Goal: Information Seeking & Learning: Check status

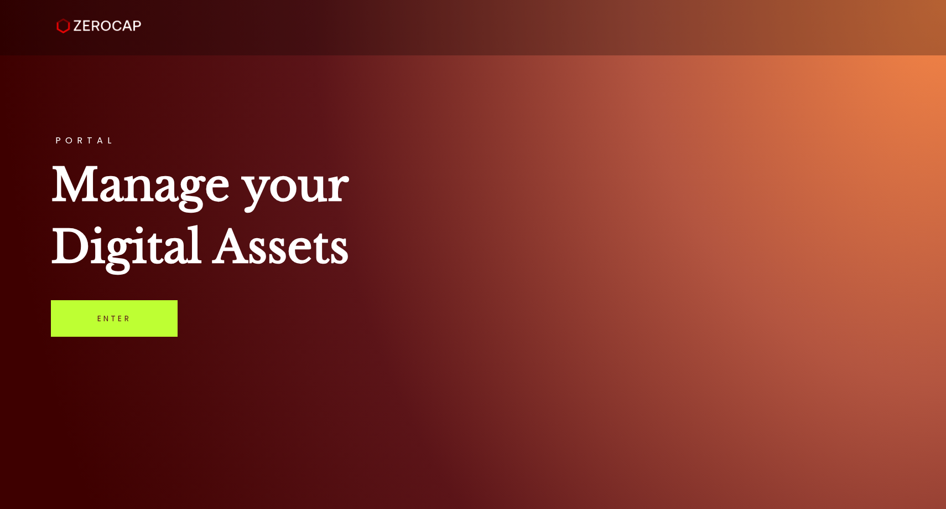
click at [164, 307] on link "Enter" at bounding box center [114, 318] width 127 height 37
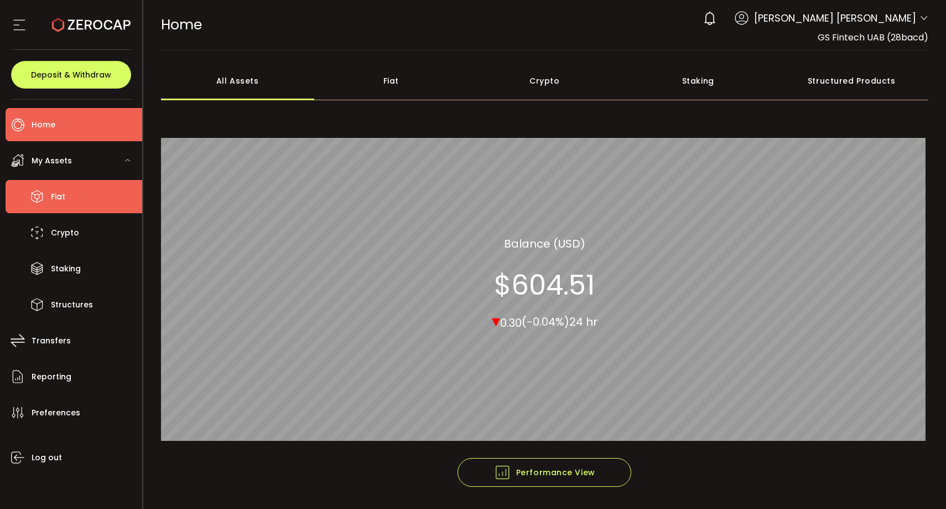
click at [99, 193] on li "Fiat" at bounding box center [74, 196] width 137 height 33
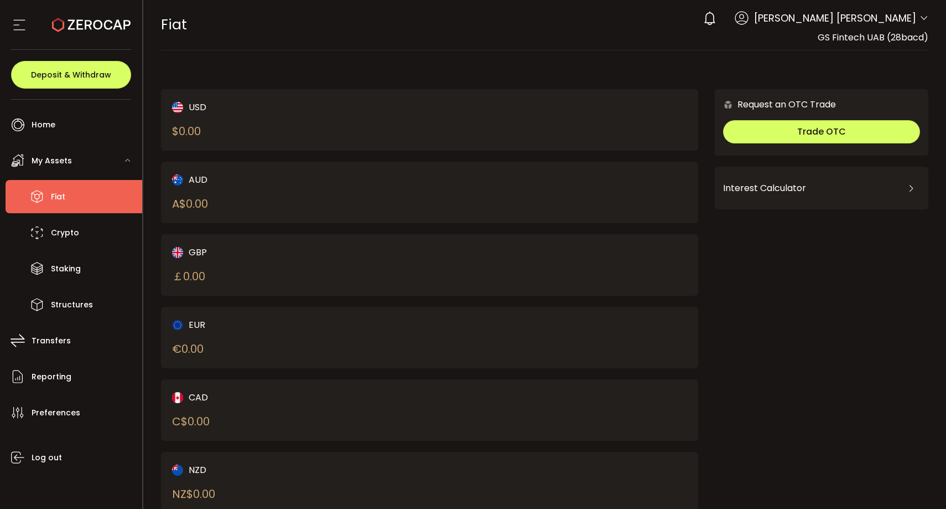
scroll to position [34, 0]
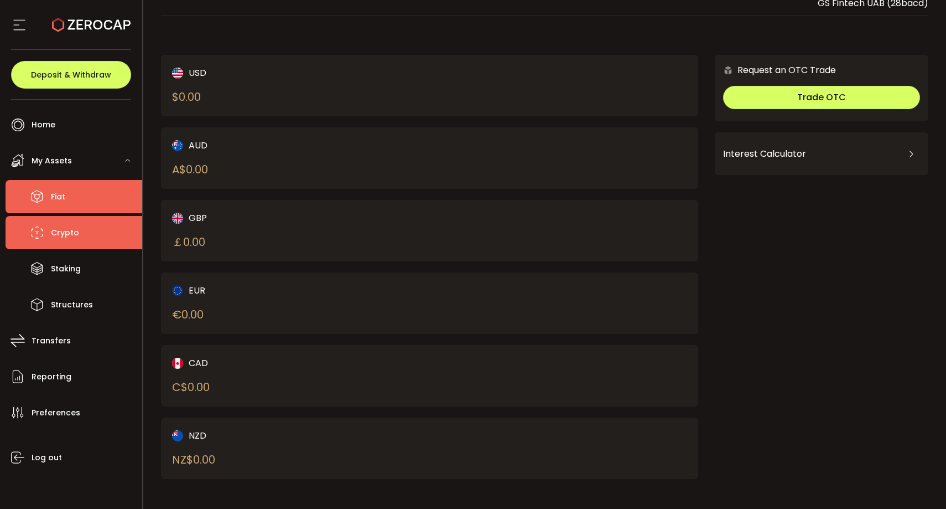
click at [83, 226] on li "Crypto" at bounding box center [74, 232] width 137 height 33
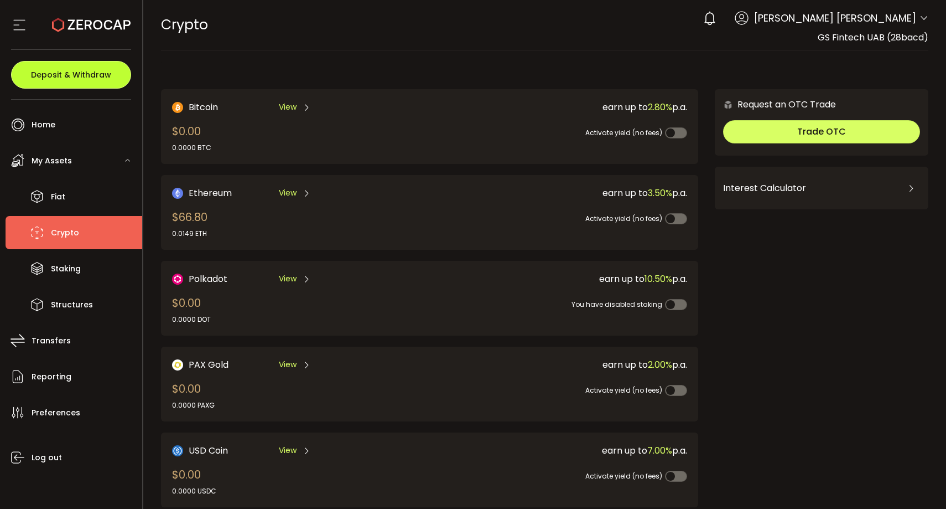
click at [70, 79] on span "Deposit & Withdraw" at bounding box center [71, 75] width 80 height 8
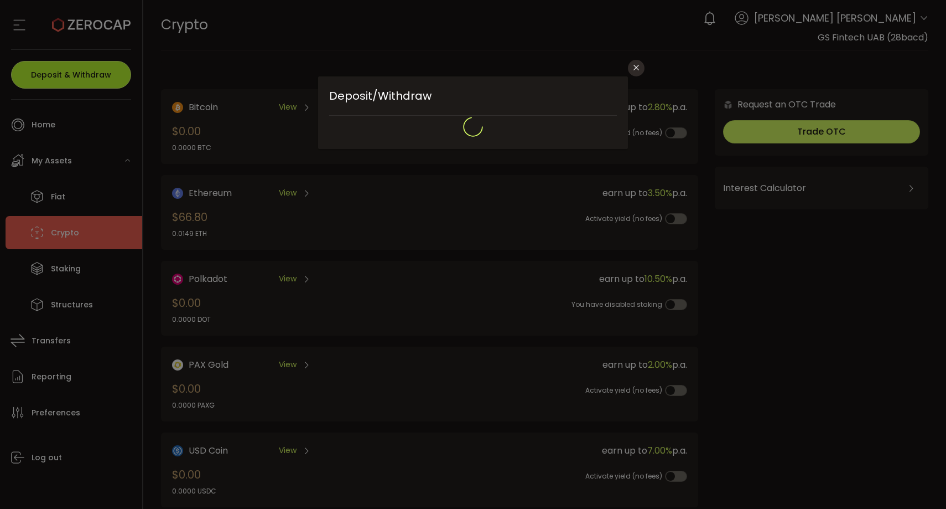
type input "**********"
type input "*******"
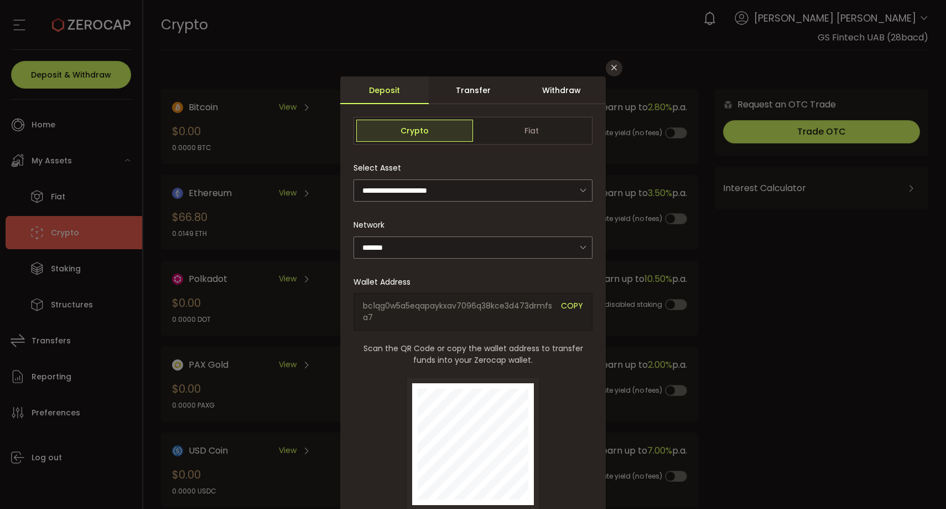
click at [482, 97] on div "Transfer" at bounding box center [473, 90] width 89 height 28
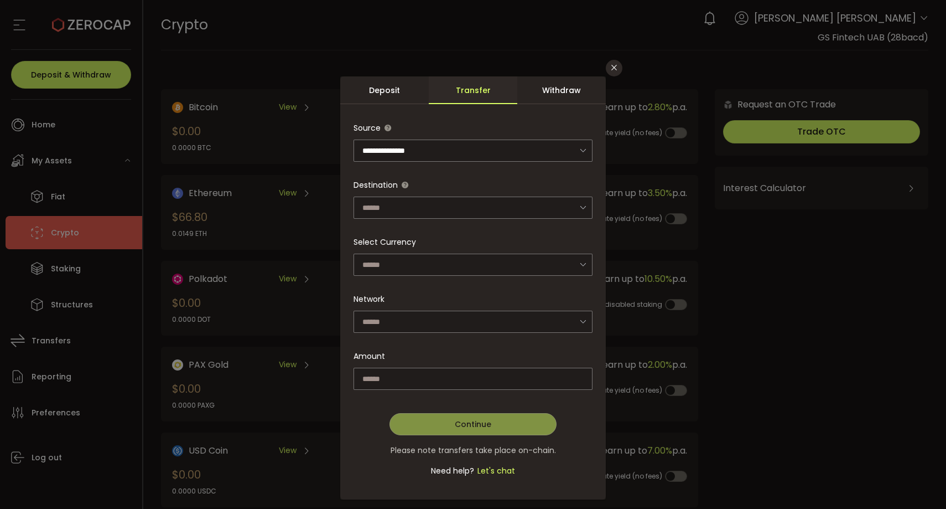
click at [552, 94] on div "Withdraw" at bounding box center [561, 90] width 89 height 28
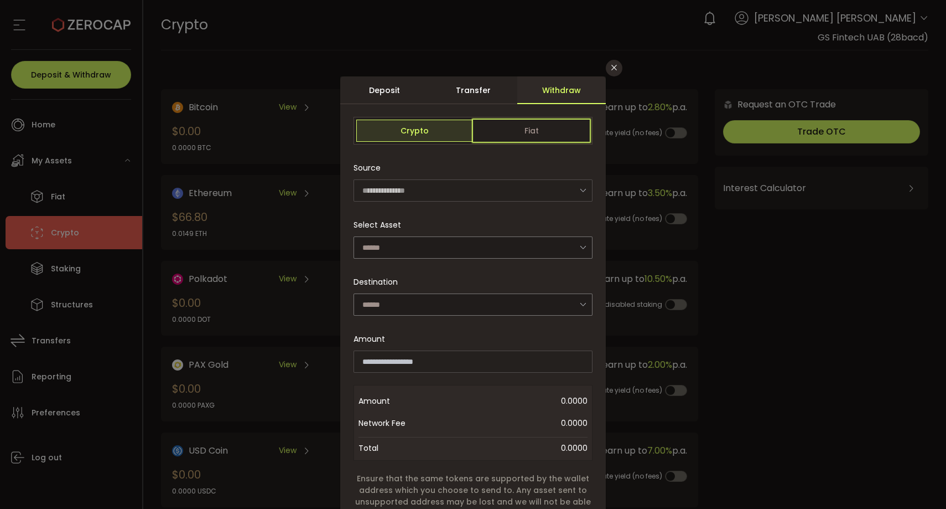
click at [531, 126] on span "Fiat" at bounding box center [531, 131] width 117 height 22
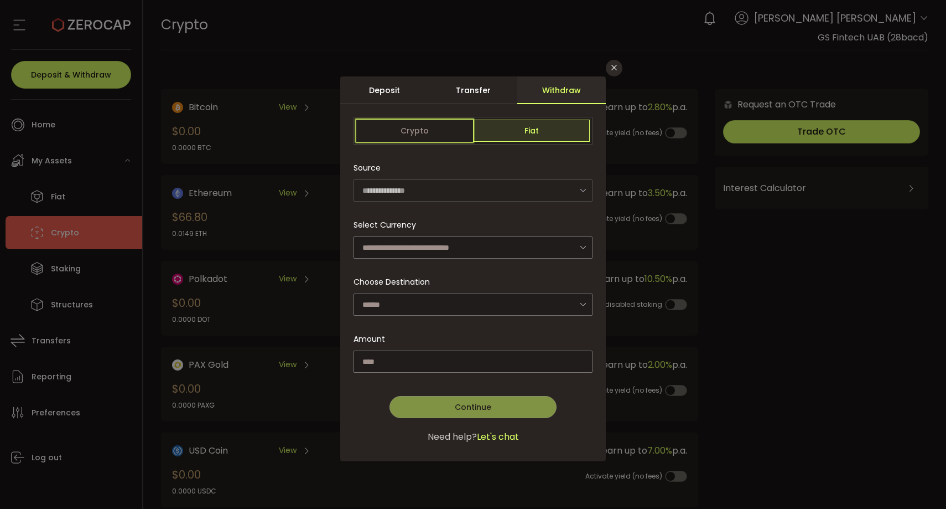
click at [453, 134] on span "Crypto" at bounding box center [414, 131] width 117 height 22
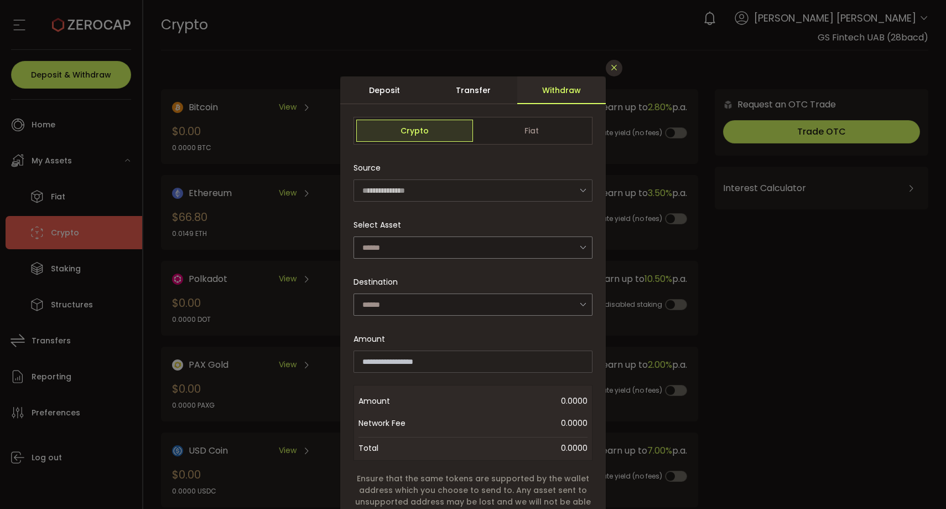
click at [610, 74] on button "Close" at bounding box center [614, 68] width 17 height 17
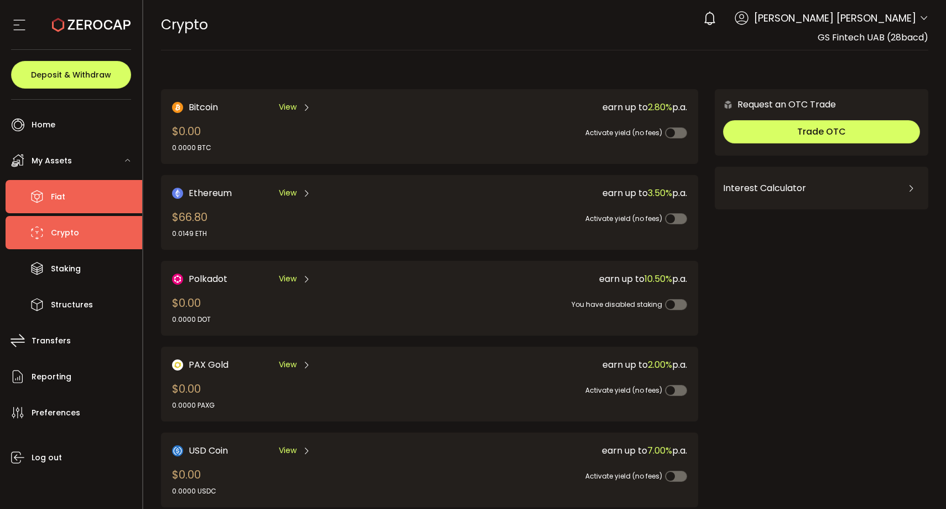
click at [92, 190] on li "Fiat" at bounding box center [74, 196] width 137 height 33
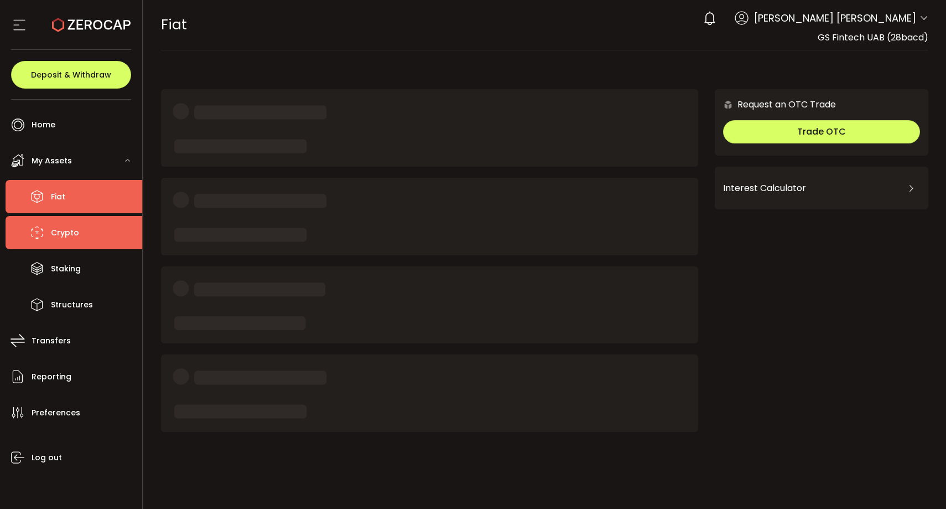
click at [95, 228] on li "Crypto" at bounding box center [74, 232] width 137 height 33
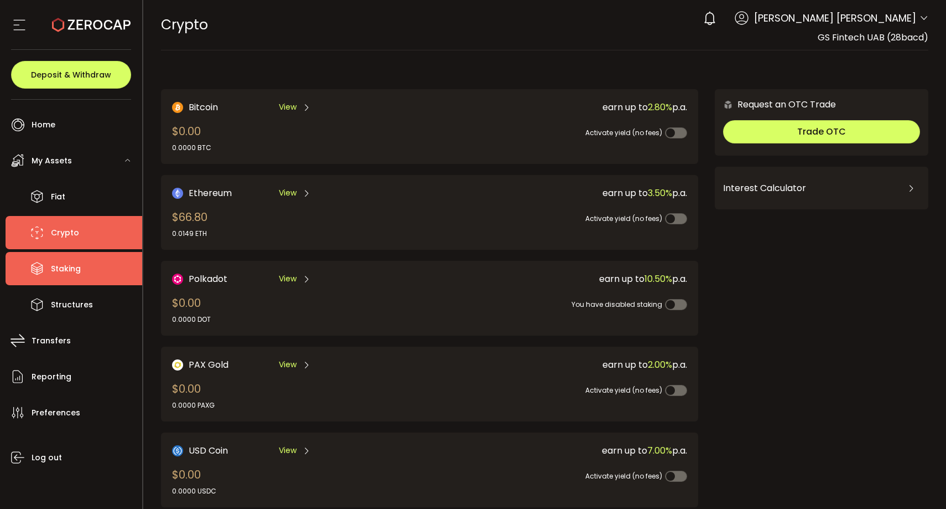
click at [90, 269] on li "Staking" at bounding box center [74, 268] width 137 height 33
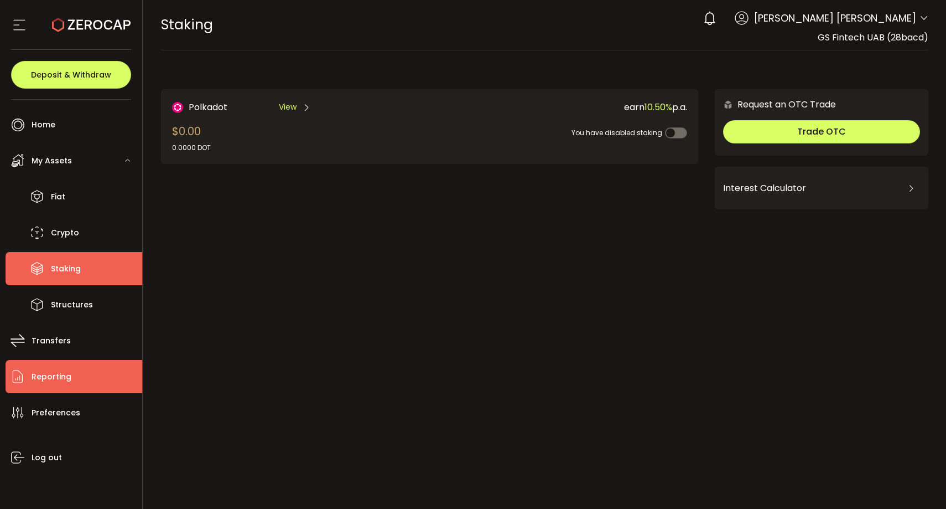
click at [78, 372] on li "Reporting" at bounding box center [74, 376] width 137 height 33
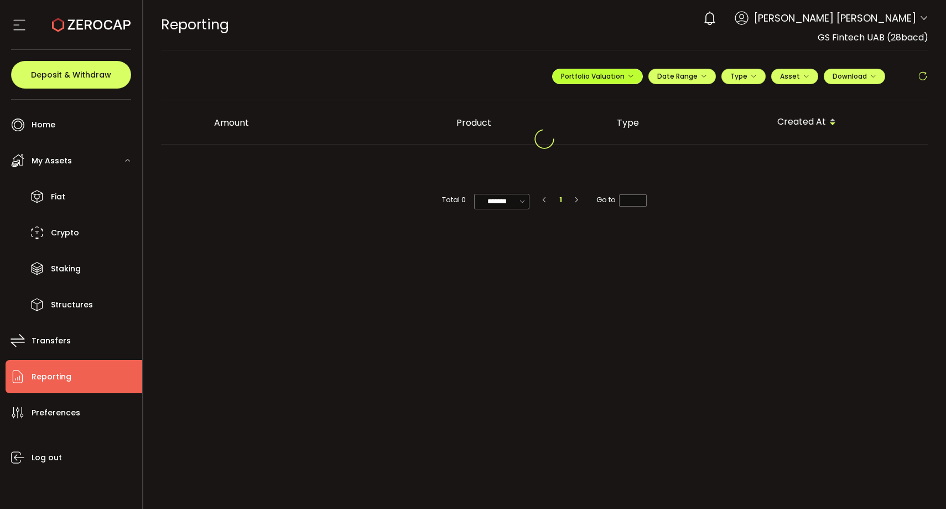
click at [604, 80] on span "Portfolio Valuation" at bounding box center [597, 75] width 73 height 9
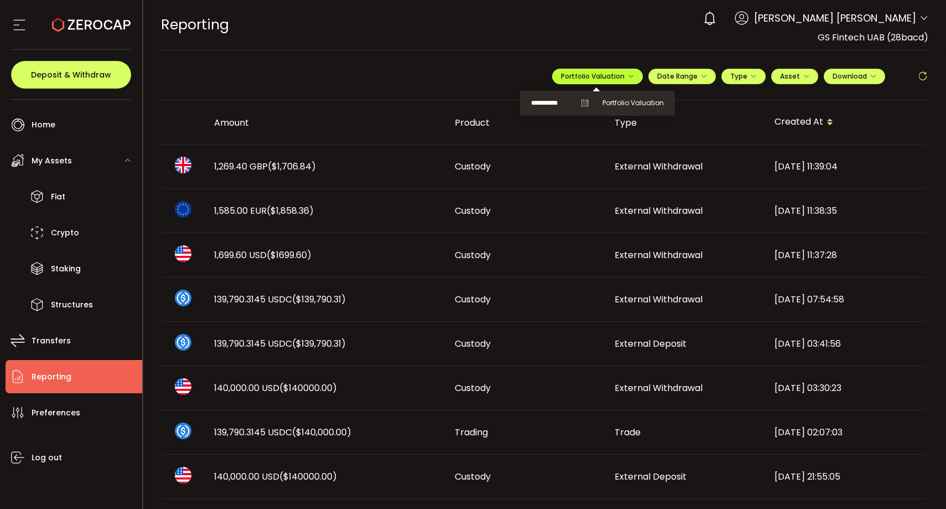
click at [618, 70] on button "Portfolio Valuation" at bounding box center [597, 76] width 91 height 15
click at [545, 110] on ul "**********" at bounding box center [597, 103] width 155 height 25
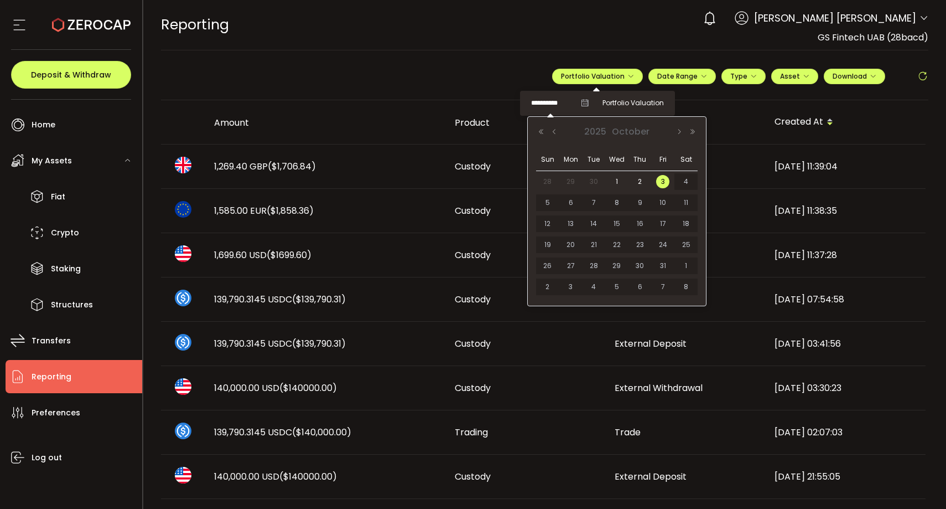
click at [545, 103] on input "**********" at bounding box center [553, 103] width 44 height 14
click at [555, 132] on button "Previous Month" at bounding box center [554, 132] width 13 height 8
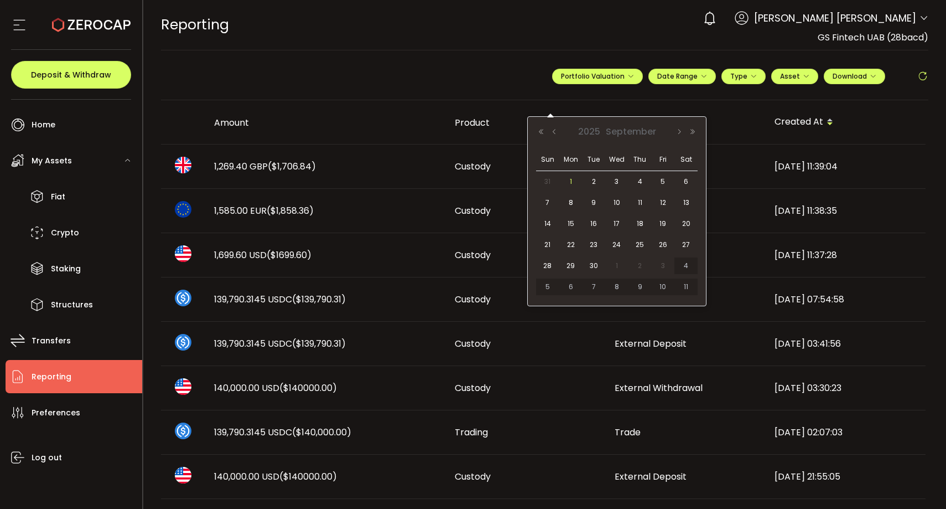
click at [572, 182] on span "1" at bounding box center [571, 181] width 13 height 13
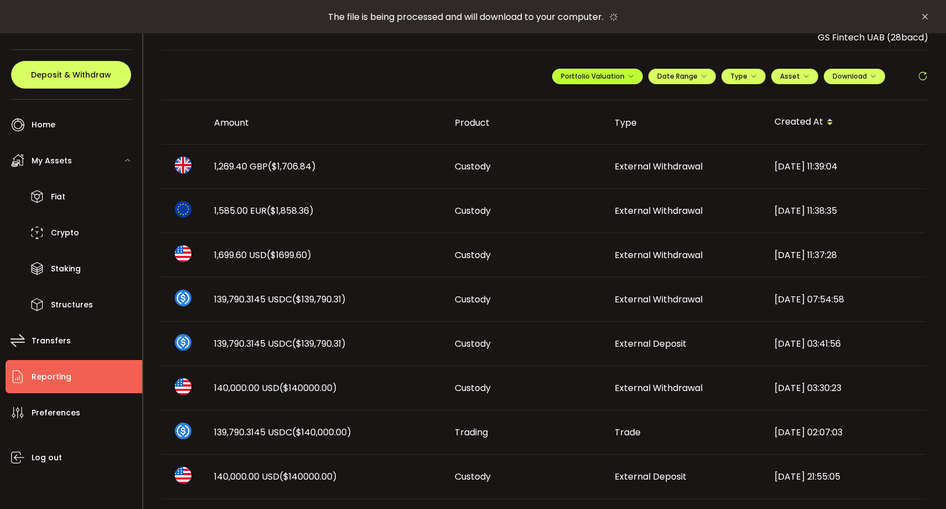
click at [629, 76] on icon "button" at bounding box center [631, 76] width 7 height 7
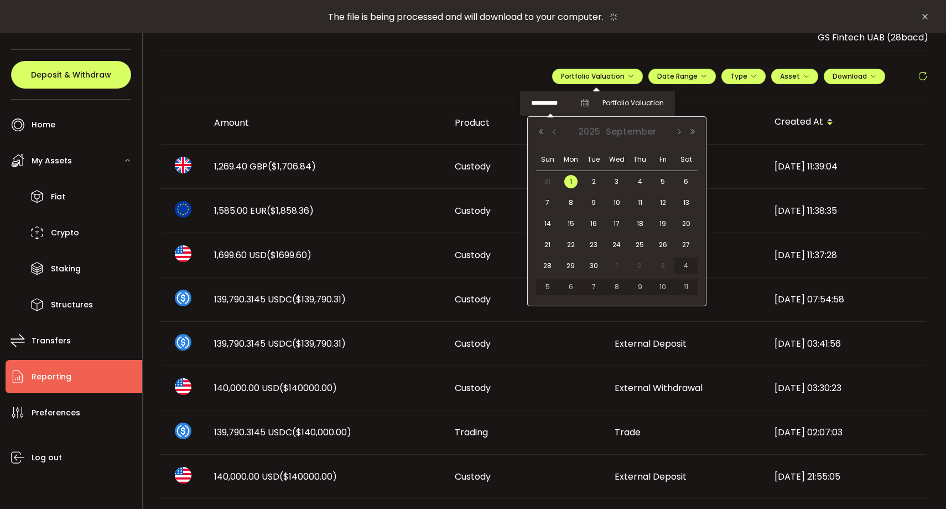
click at [562, 103] on input "**********" at bounding box center [553, 103] width 44 height 14
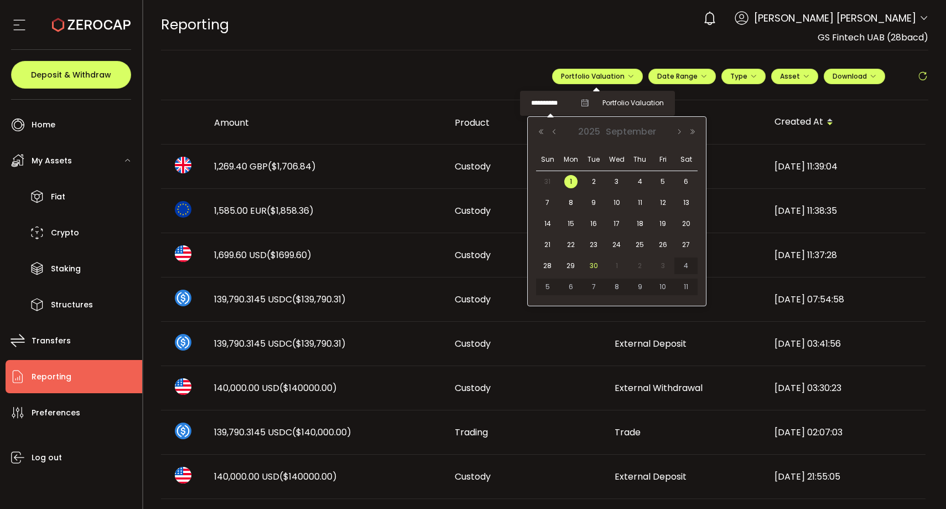
click at [596, 268] on span "30" at bounding box center [593, 265] width 13 height 13
type input "**********"
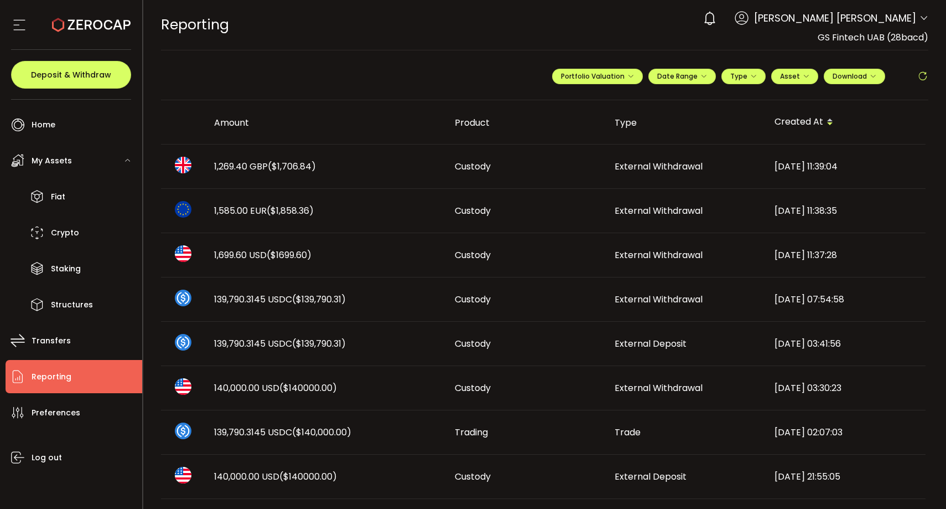
click at [429, 93] on div "**********" at bounding box center [545, 80] width 768 height 39
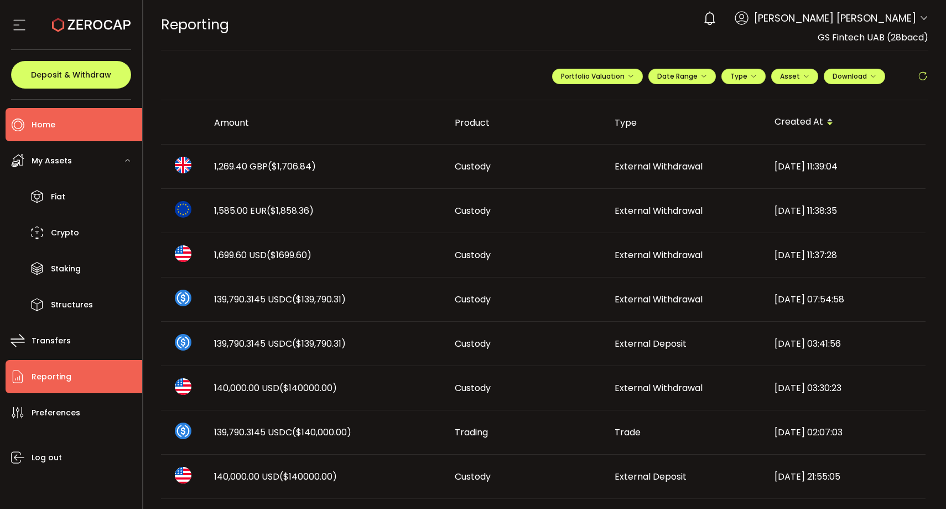
click at [85, 120] on li "Home" at bounding box center [74, 124] width 137 height 33
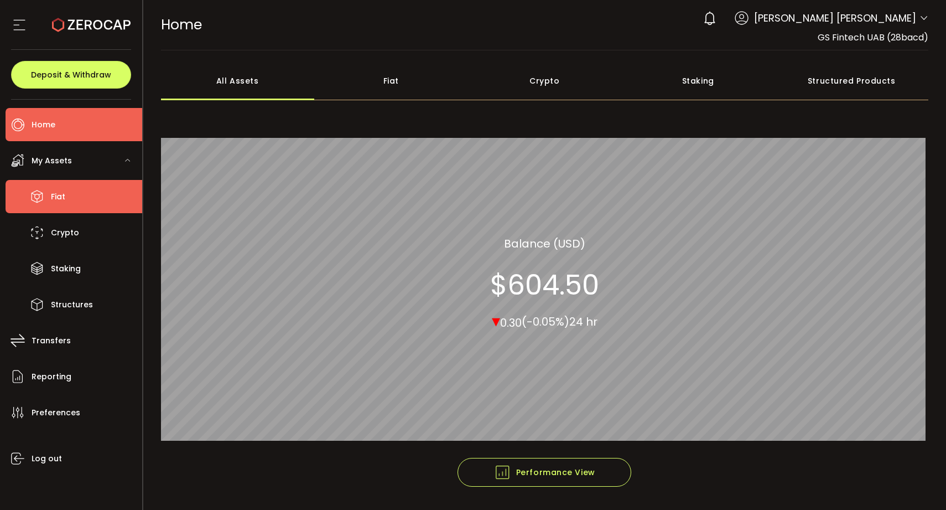
click at [97, 194] on li "Fiat" at bounding box center [74, 196] width 137 height 33
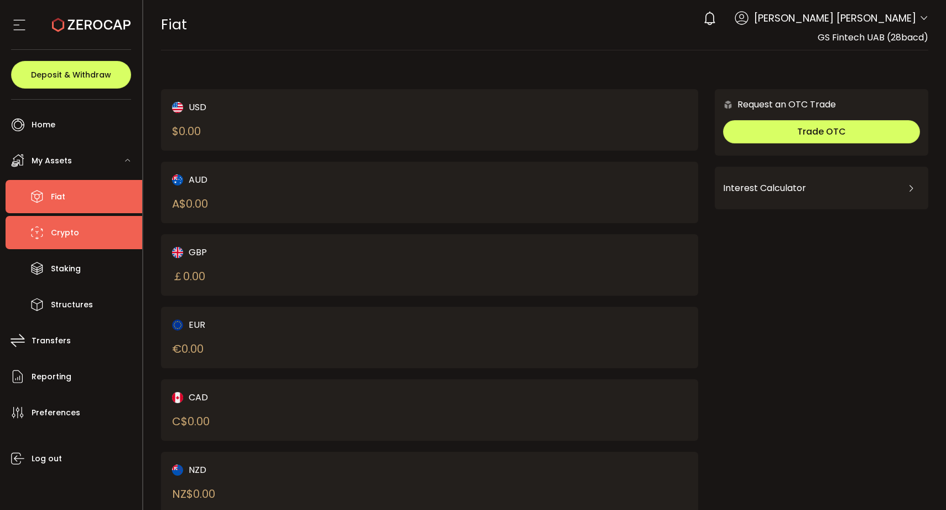
click at [87, 239] on li "Crypto" at bounding box center [74, 232] width 137 height 33
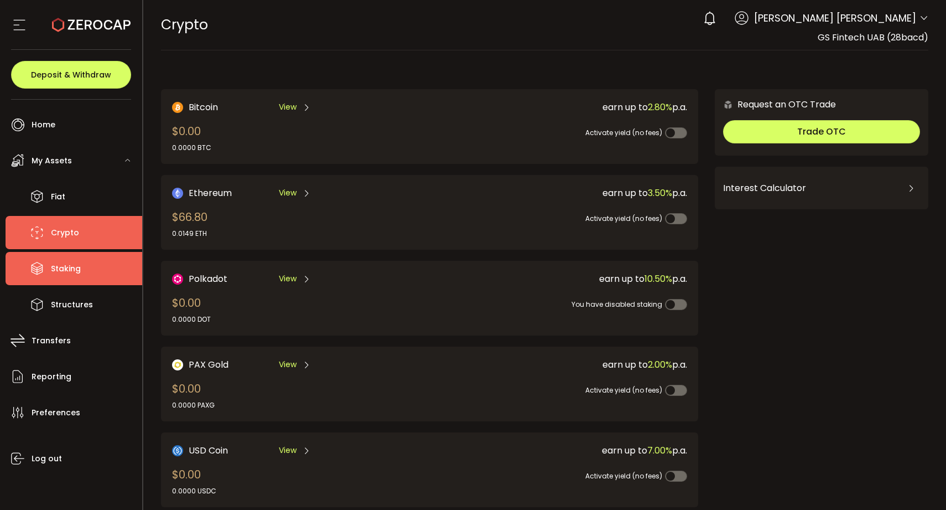
click at [84, 277] on li "Staking" at bounding box center [74, 268] width 137 height 33
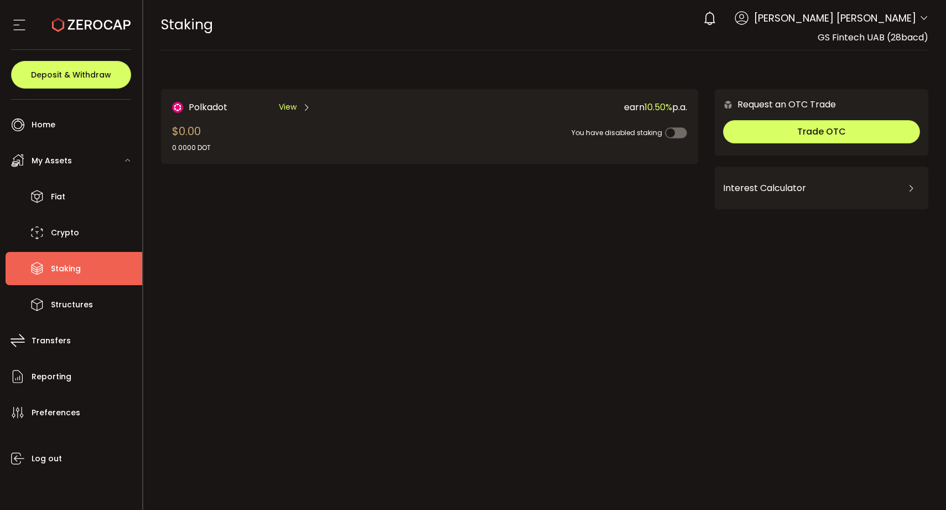
click at [71, 163] on div "My Assets" at bounding box center [74, 160] width 137 height 33
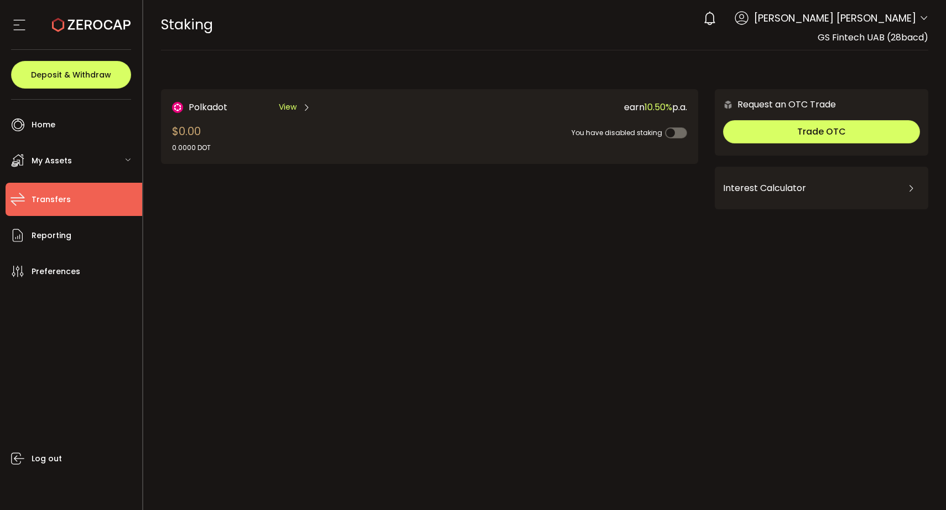
click at [65, 209] on li "Transfers" at bounding box center [74, 199] width 137 height 33
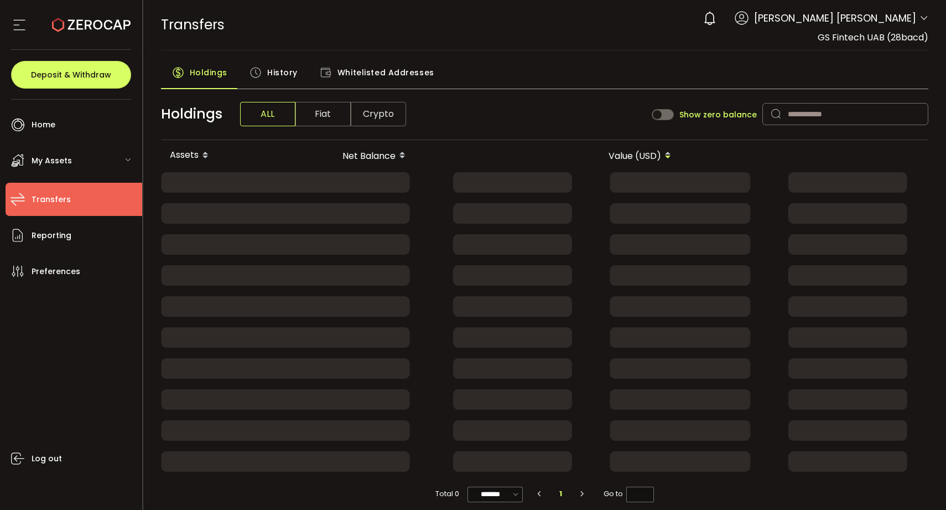
click at [268, 74] on span "History" at bounding box center [282, 72] width 30 height 22
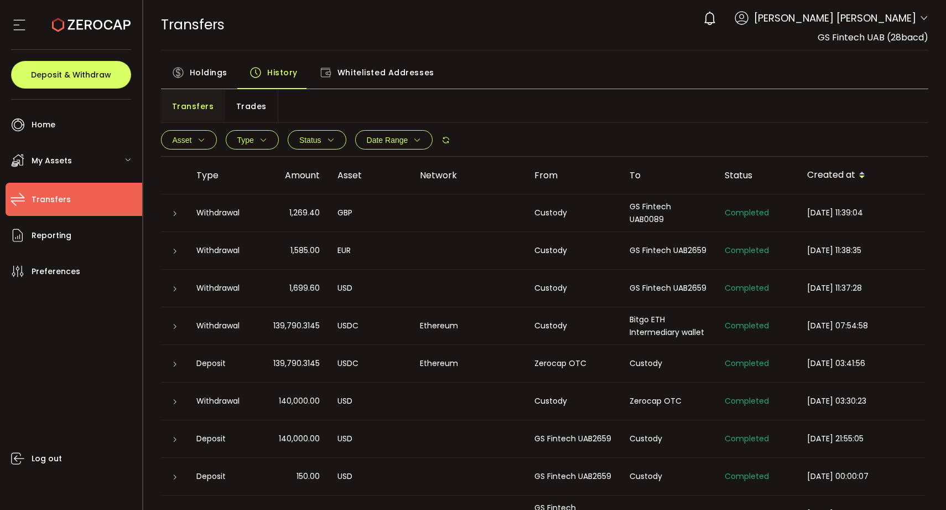
click at [400, 142] on span "Date Range" at bounding box center [388, 140] width 42 height 9
click at [358, 166] on input at bounding box center [349, 163] width 71 height 11
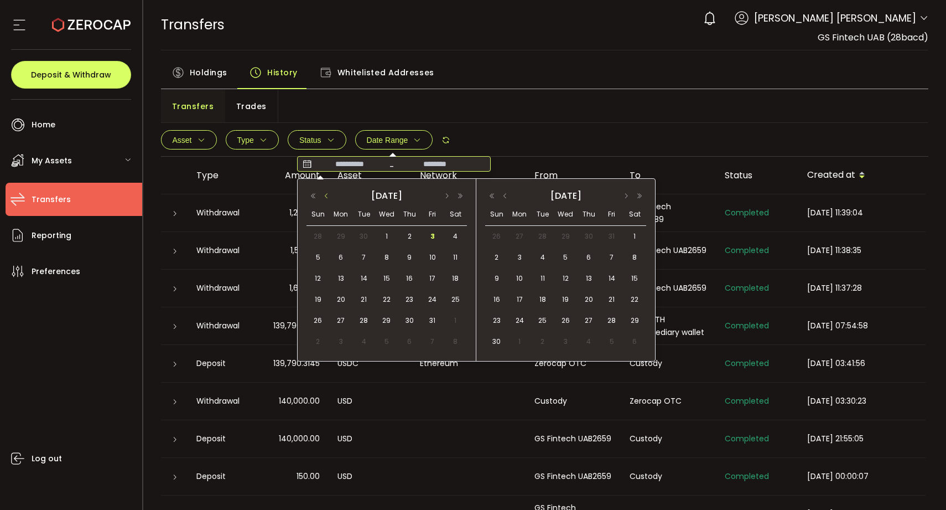
click at [326, 195] on button "button" at bounding box center [326, 196] width 13 height 8
click at [341, 235] on span "1" at bounding box center [340, 236] width 13 height 13
click at [367, 320] on span "30" at bounding box center [364, 320] width 13 height 13
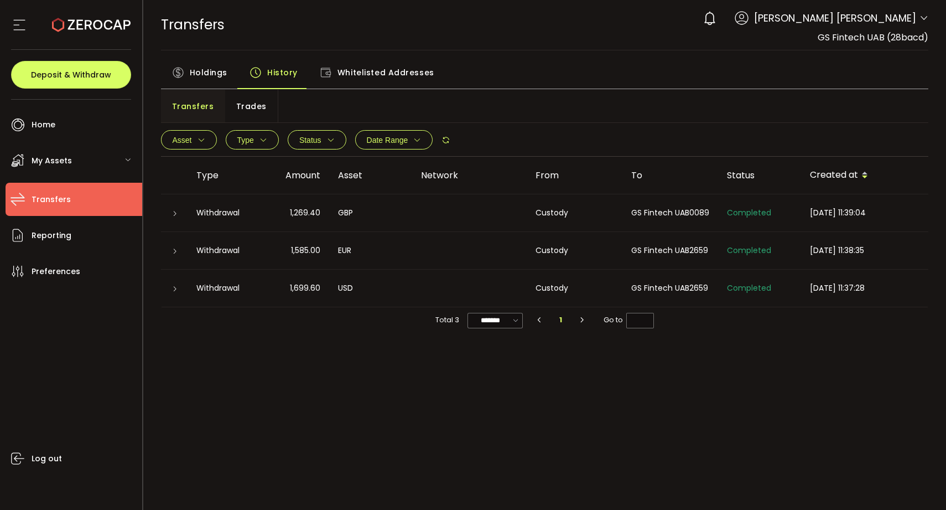
click at [198, 143] on icon "button" at bounding box center [202, 140] width 8 height 8
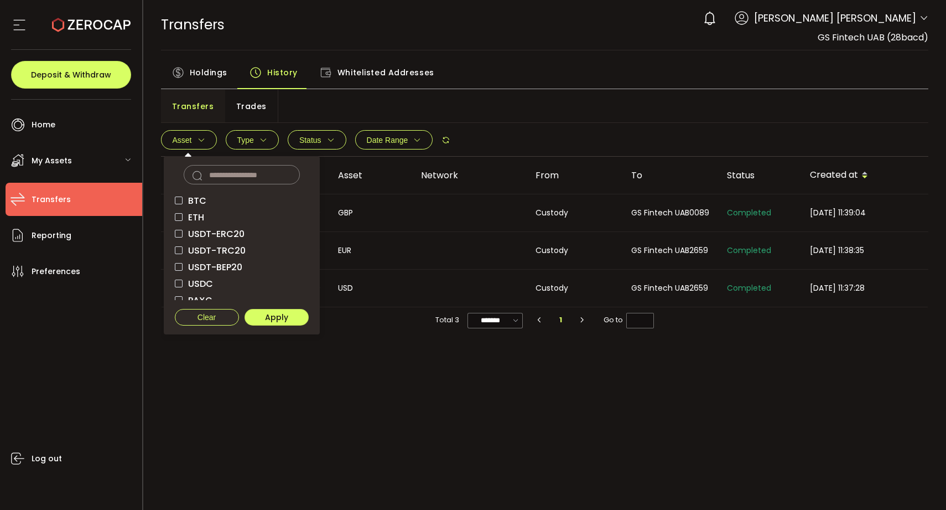
click at [208, 140] on button "Asset" at bounding box center [189, 139] width 56 height 19
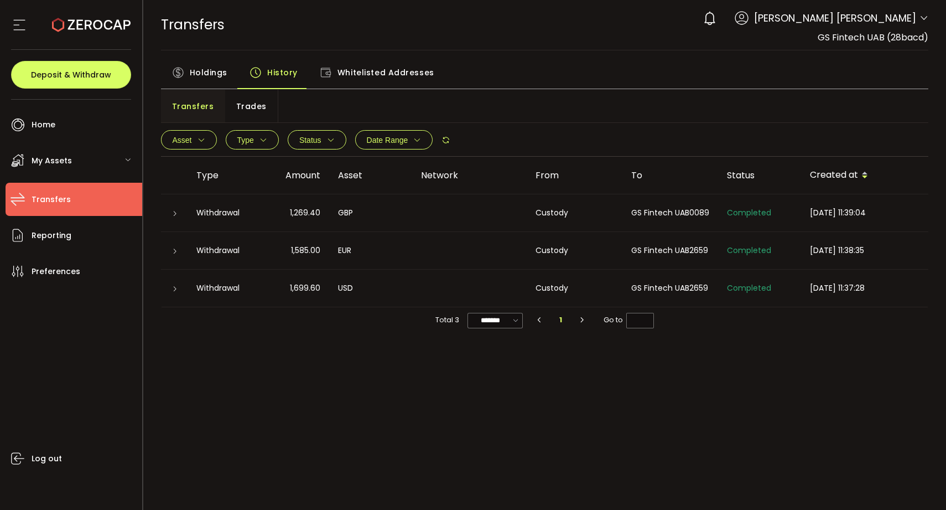
click at [278, 143] on div "Type Deposit Withdrawal Clear Apply" at bounding box center [252, 139] width 53 height 19
click at [272, 138] on button "Type" at bounding box center [252, 139] width 53 height 19
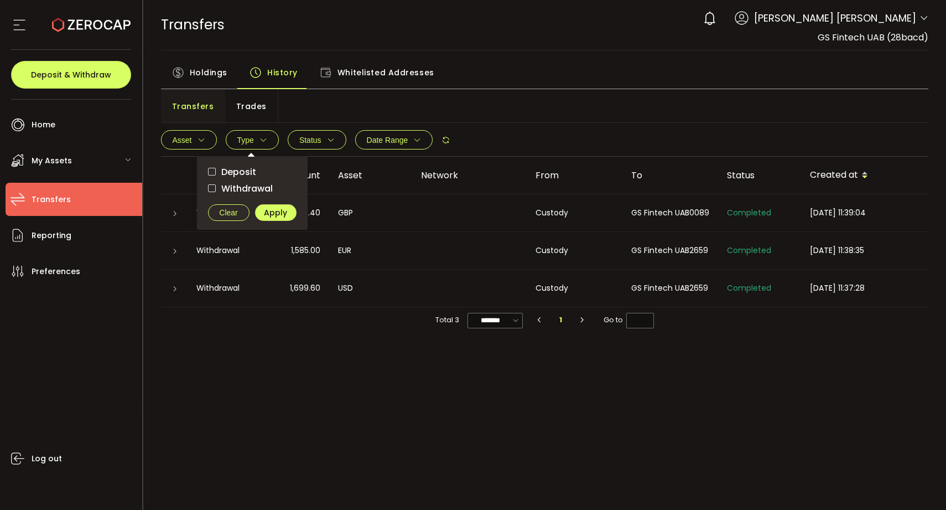
click at [272, 138] on button "Type" at bounding box center [252, 139] width 53 height 19
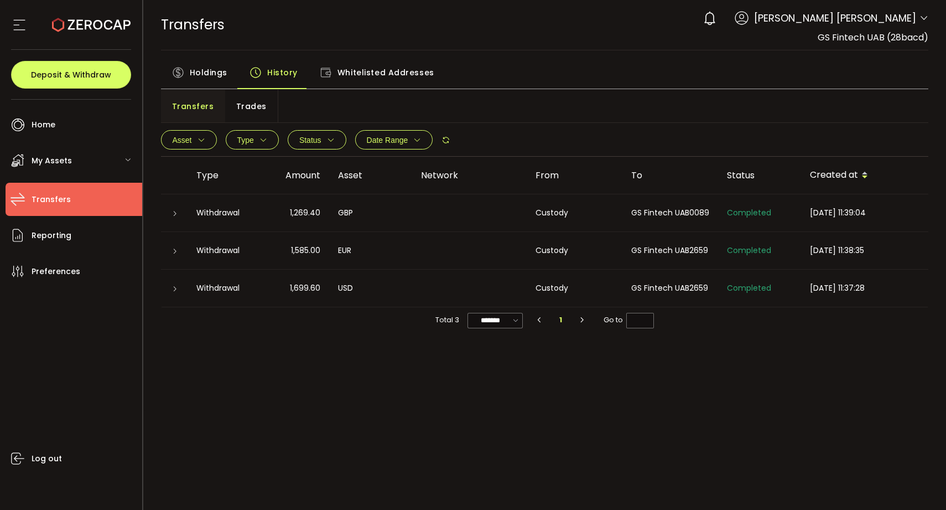
click at [323, 138] on span "Status" at bounding box center [316, 140] width 35 height 8
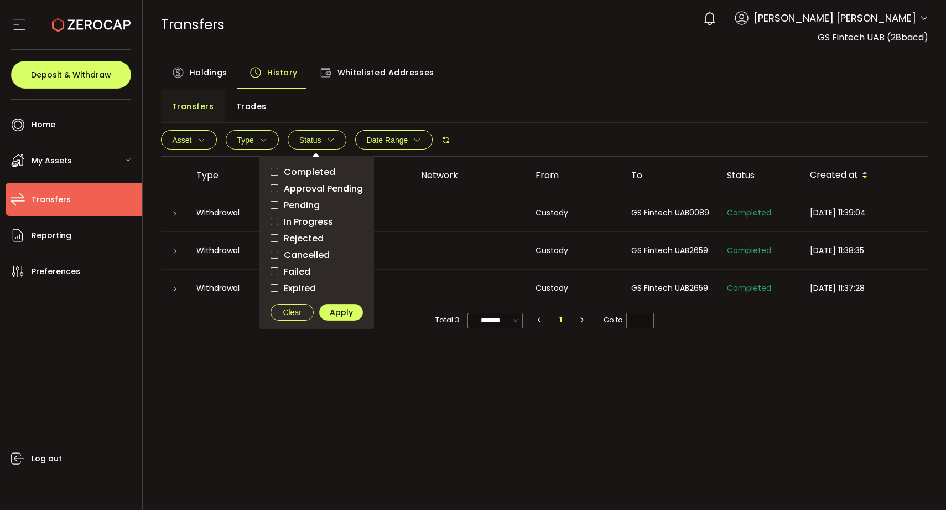
click at [323, 138] on span "Status" at bounding box center [316, 140] width 35 height 8
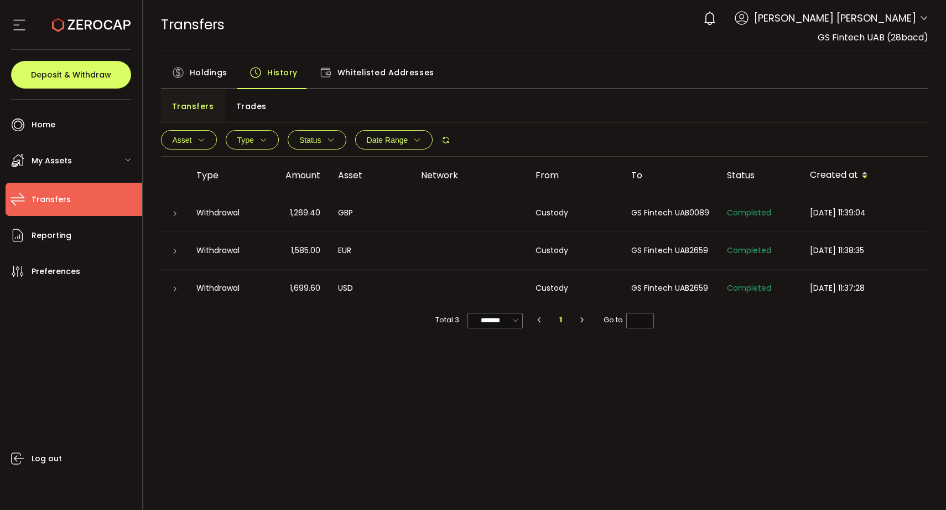
click at [384, 139] on span "Date Range" at bounding box center [388, 140] width 42 height 9
click at [548, 112] on div "Transfers Trades" at bounding box center [545, 106] width 768 height 33
click at [361, 74] on span "Whitelisted Addresses" at bounding box center [386, 72] width 97 height 22
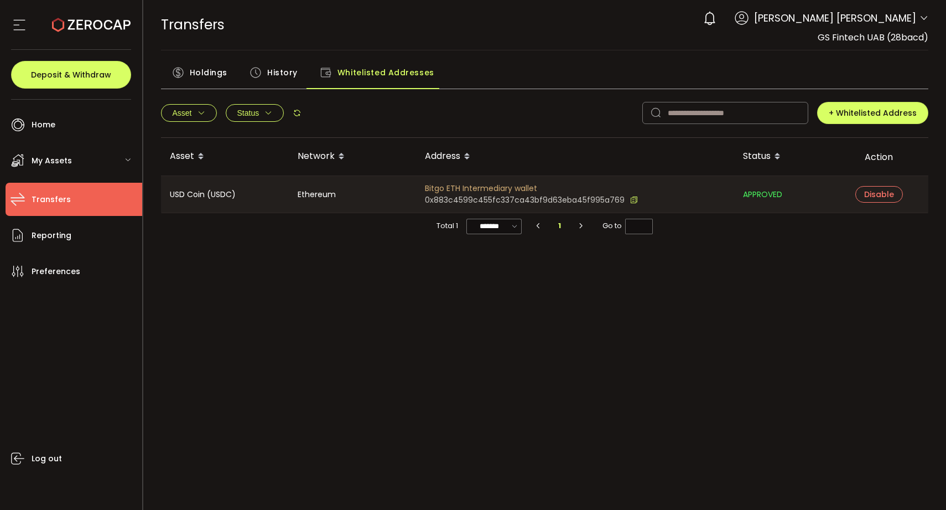
click at [277, 80] on span "History" at bounding box center [282, 72] width 30 height 22
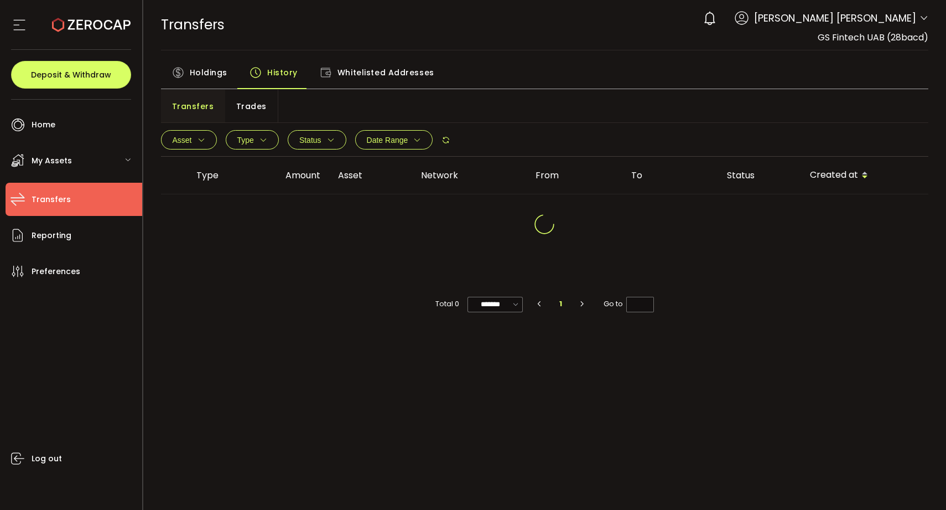
click at [199, 77] on span "Holdings" at bounding box center [209, 72] width 38 height 22
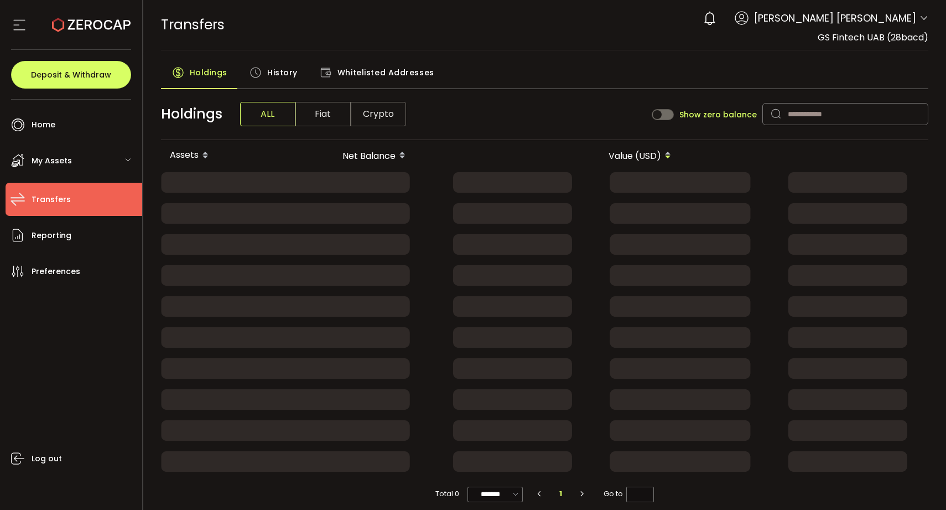
click at [361, 74] on span "Whitelisted Addresses" at bounding box center [386, 72] width 97 height 22
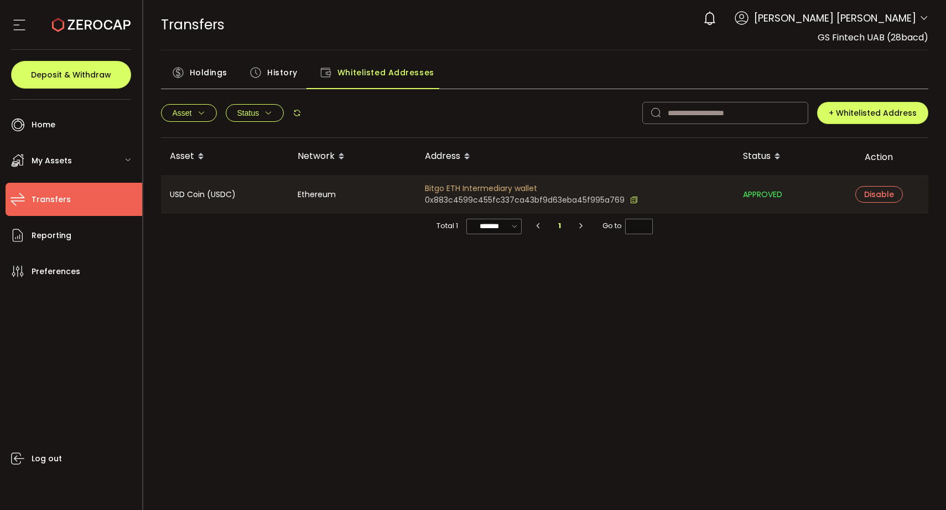
click at [211, 74] on span "Holdings" at bounding box center [209, 72] width 38 height 22
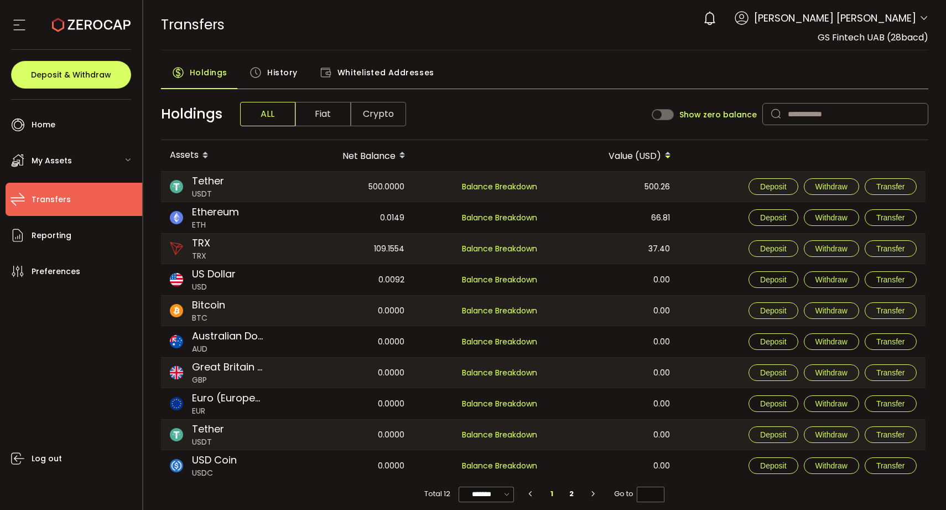
click at [289, 72] on span "History" at bounding box center [282, 72] width 30 height 22
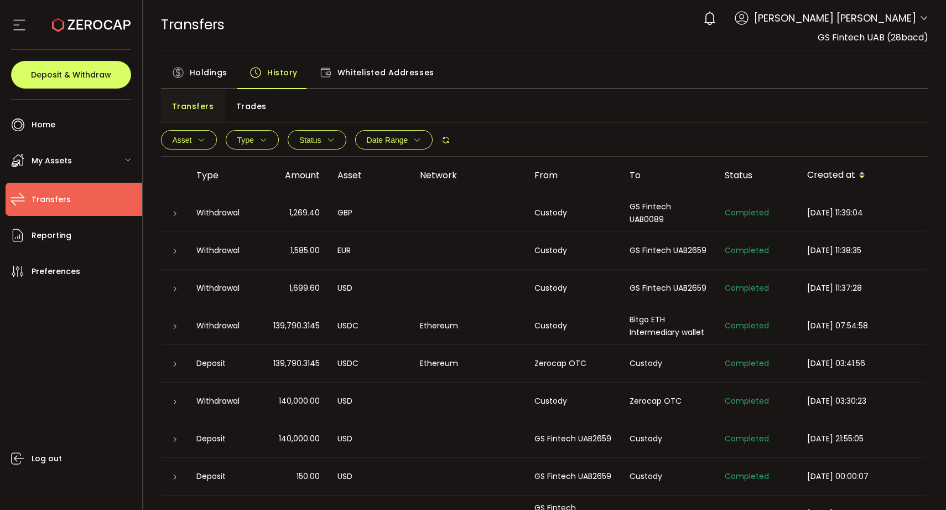
click at [355, 73] on span "Whitelisted Addresses" at bounding box center [386, 72] width 97 height 22
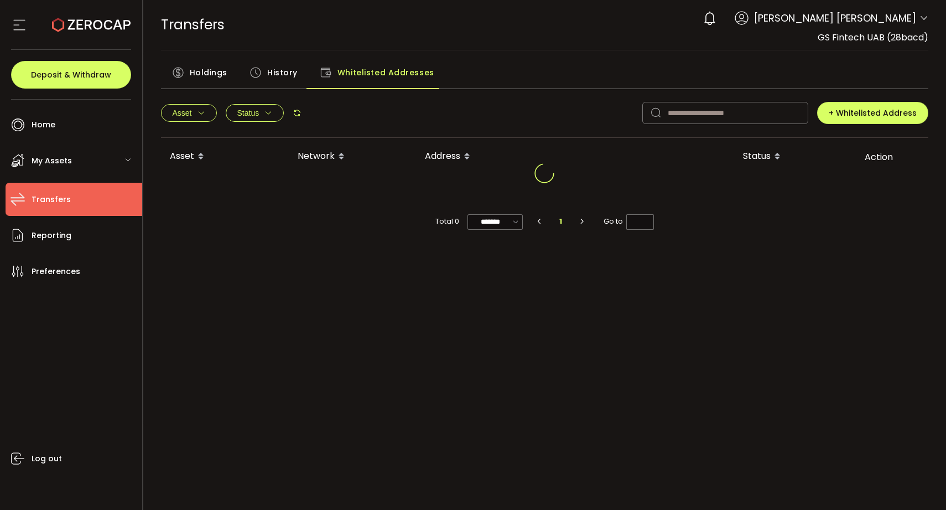
click at [285, 67] on span "History" at bounding box center [282, 72] width 30 height 22
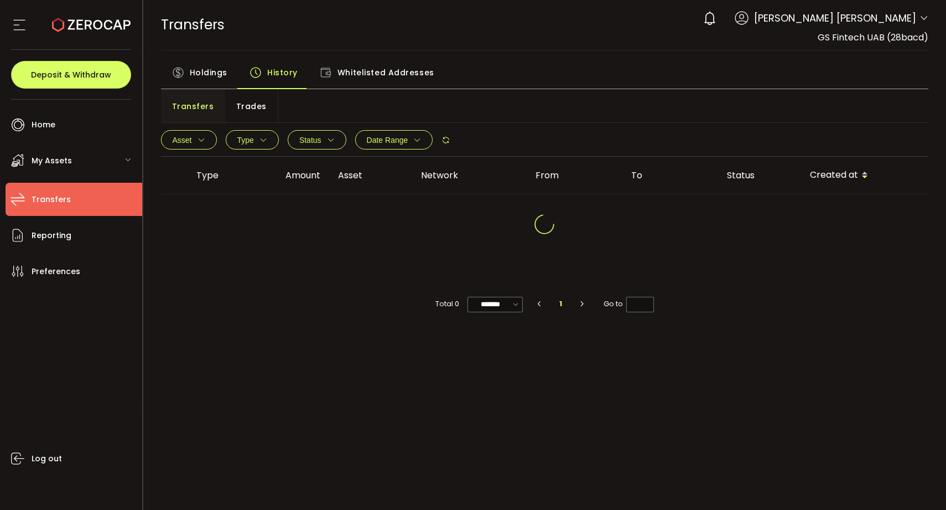
click at [199, 65] on span "Holdings" at bounding box center [209, 72] width 38 height 22
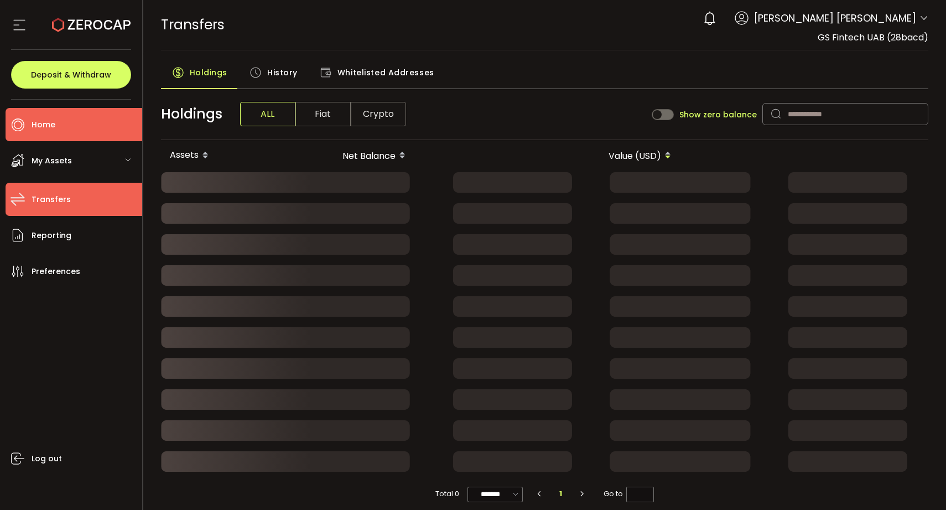
click at [85, 123] on li "Home" at bounding box center [74, 124] width 137 height 33
